Goal: Task Accomplishment & Management: Manage account settings

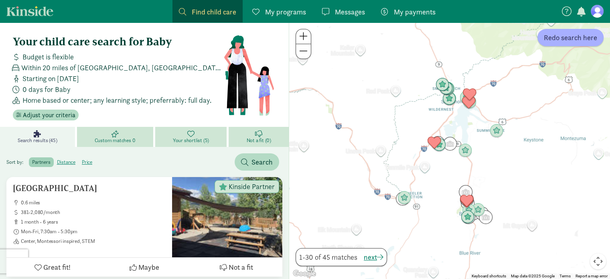
click at [279, 11] on span "My programs" at bounding box center [285, 11] width 41 height 11
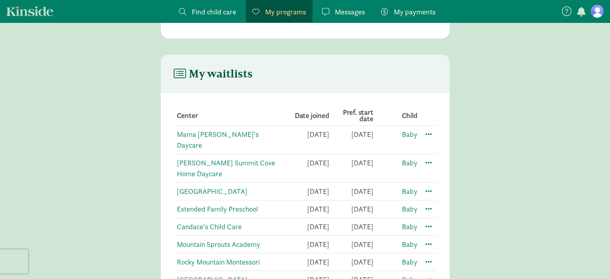
scroll to position [121, 0]
click at [410, 133] on link "Baby" at bounding box center [410, 133] width 16 height 9
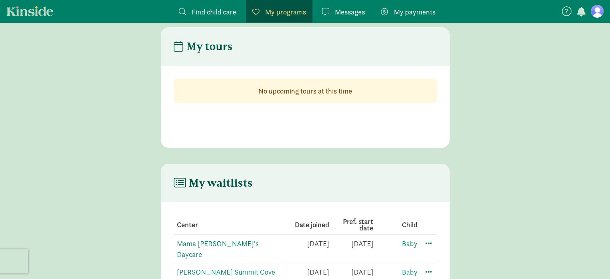
scroll to position [0, 0]
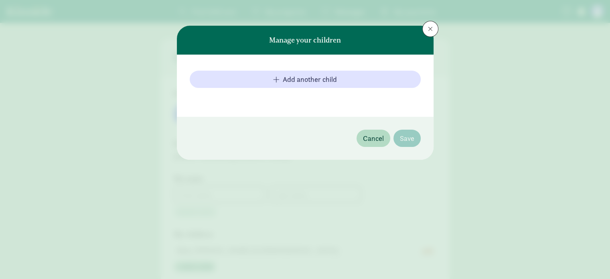
type input "[PERSON_NAME]"
type input "Neyerlin"
type input "[PHONE_NUMBER]"
checkbox input "true"
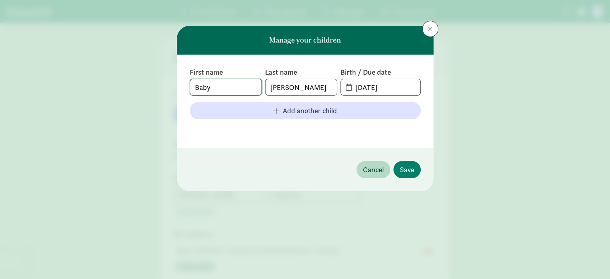
drag, startPoint x: 220, startPoint y: 82, endPoint x: 187, endPoint y: 83, distance: 33.7
click at [187, 83] on div "First name Baby Last name Neumeister Birth / Due date 08-11-2025 Add another ch…" at bounding box center [305, 101] width 257 height 93
type input "Calvin"
click at [347, 88] on span "8" at bounding box center [380, 87] width 79 height 16
click at [359, 85] on input "8" at bounding box center [384, 87] width 69 height 16
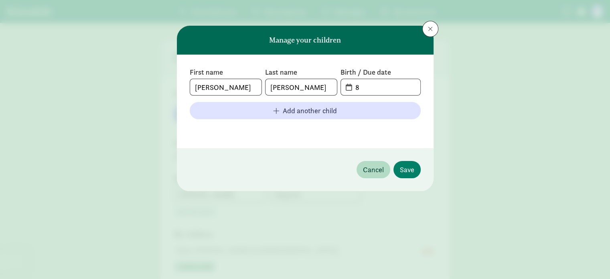
click at [349, 88] on span "8" at bounding box center [380, 87] width 79 height 16
click at [364, 88] on input "8" at bounding box center [384, 87] width 69 height 16
click at [397, 91] on input "8" at bounding box center [384, 87] width 69 height 16
type input "8"
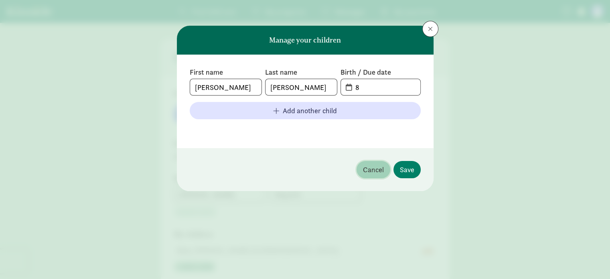
click at [374, 171] on span "Cancel" at bounding box center [373, 169] width 21 height 11
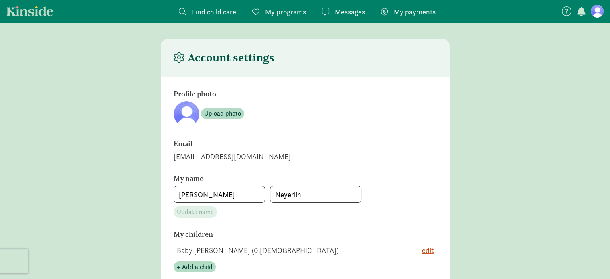
click at [596, 12] on figure at bounding box center [596, 11] width 13 height 13
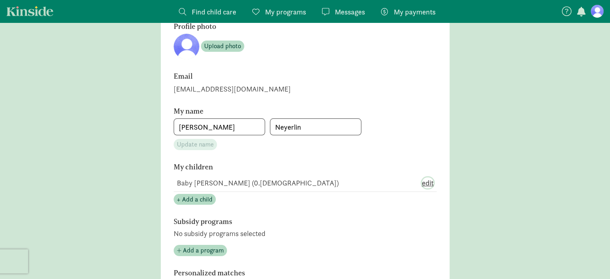
click at [427, 181] on span "edit" at bounding box center [428, 182] width 12 height 11
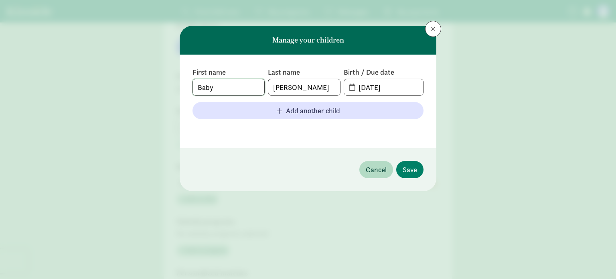
drag, startPoint x: 241, startPoint y: 91, endPoint x: 191, endPoint y: 83, distance: 51.1
click at [191, 83] on div "First name Baby Last name Neumeister Birth / Due date 08-11-2025 Add another ch…" at bounding box center [308, 101] width 257 height 93
type input "Calvin"
click at [351, 89] on span "08-11-2025" at bounding box center [383, 87] width 79 height 16
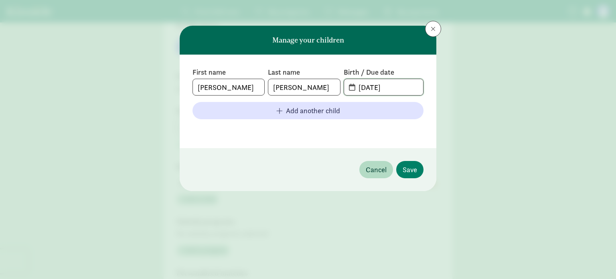
click at [367, 89] on input "08-11-2025" at bounding box center [388, 87] width 69 height 16
drag, startPoint x: 394, startPoint y: 88, endPoint x: 351, endPoint y: 90, distance: 42.5
click at [351, 90] on span "08-11-2025" at bounding box center [383, 87] width 79 height 16
type input "08-05-2025"
click at [410, 171] on span "Save" at bounding box center [409, 169] width 14 height 11
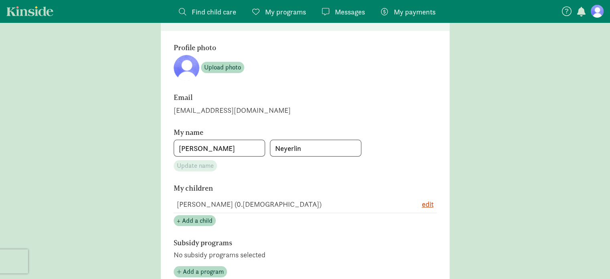
scroll to position [0, 0]
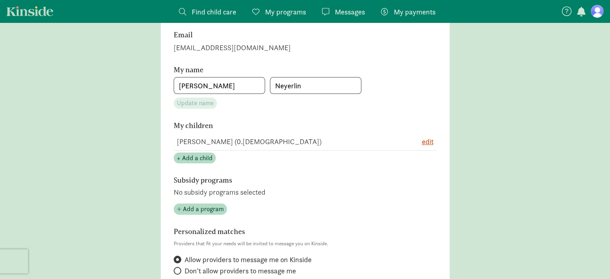
click at [281, 18] on link "My programs Programs" at bounding box center [279, 11] width 67 height 22
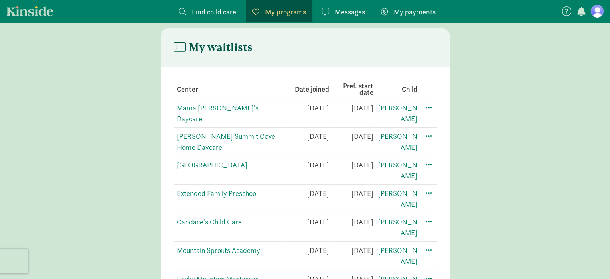
scroll to position [144, 0]
